Goal: Transaction & Acquisition: Purchase product/service

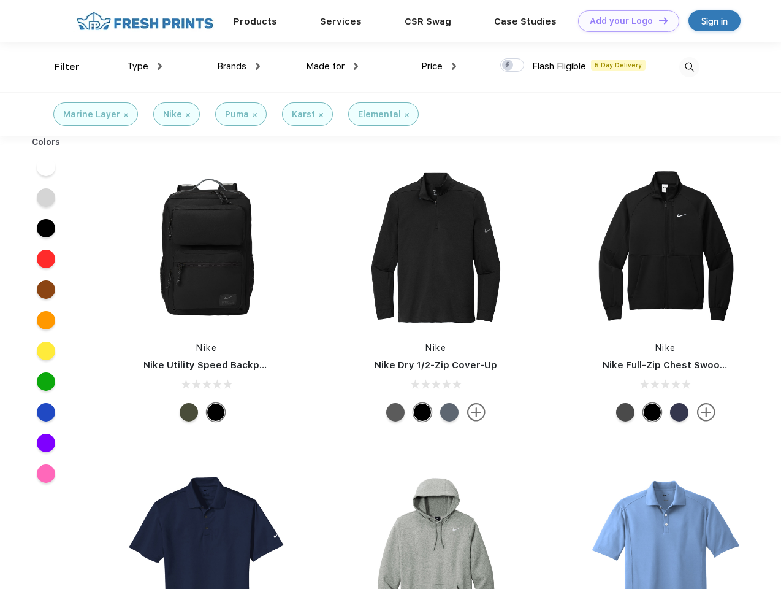
scroll to position [1, 0]
click at [624, 21] on link "Add your Logo Design Tool" at bounding box center [628, 20] width 101 height 21
click at [0, 0] on div "Design Tool" at bounding box center [0, 0] width 0 height 0
click at [658, 20] on link "Add your Logo Design Tool" at bounding box center [628, 20] width 101 height 21
click at [59, 67] on div "Filter" at bounding box center [67, 67] width 25 height 14
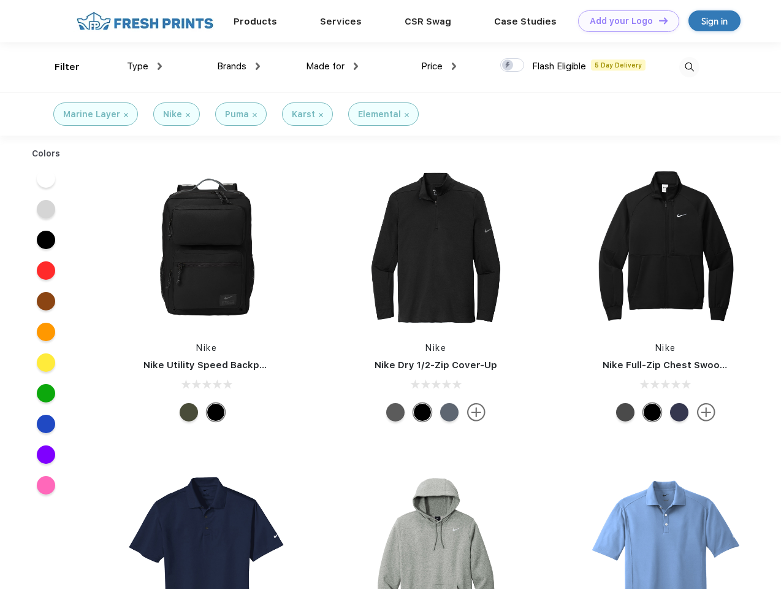
click at [145, 66] on span "Type" at bounding box center [137, 66] width 21 height 11
click at [239, 66] on span "Brands" at bounding box center [231, 66] width 29 height 11
click at [332, 66] on span "Made for" at bounding box center [325, 66] width 39 height 11
click at [439, 66] on span "Price" at bounding box center [431, 66] width 21 height 11
click at [513, 66] on div at bounding box center [512, 64] width 24 height 13
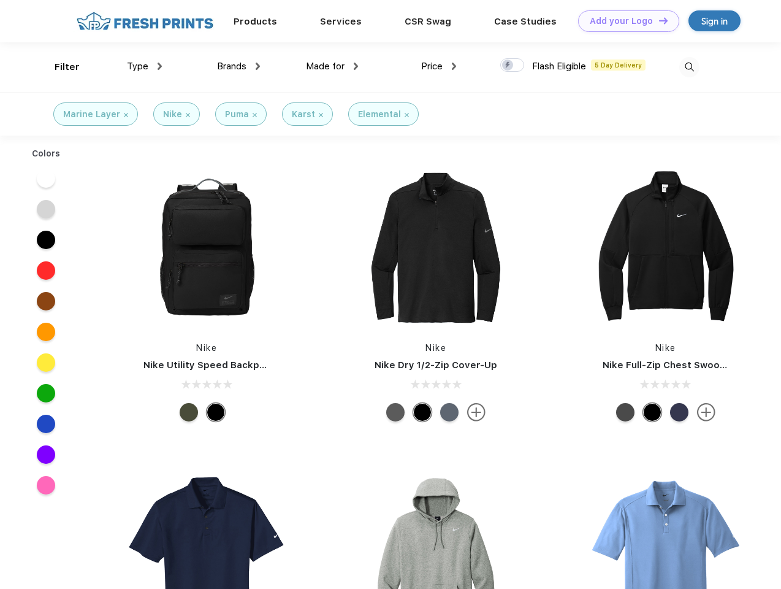
click at [508, 66] on input "checkbox" at bounding box center [504, 62] width 8 height 8
click at [689, 67] on img at bounding box center [689, 67] width 20 height 20
